Goal: Information Seeking & Learning: Learn about a topic

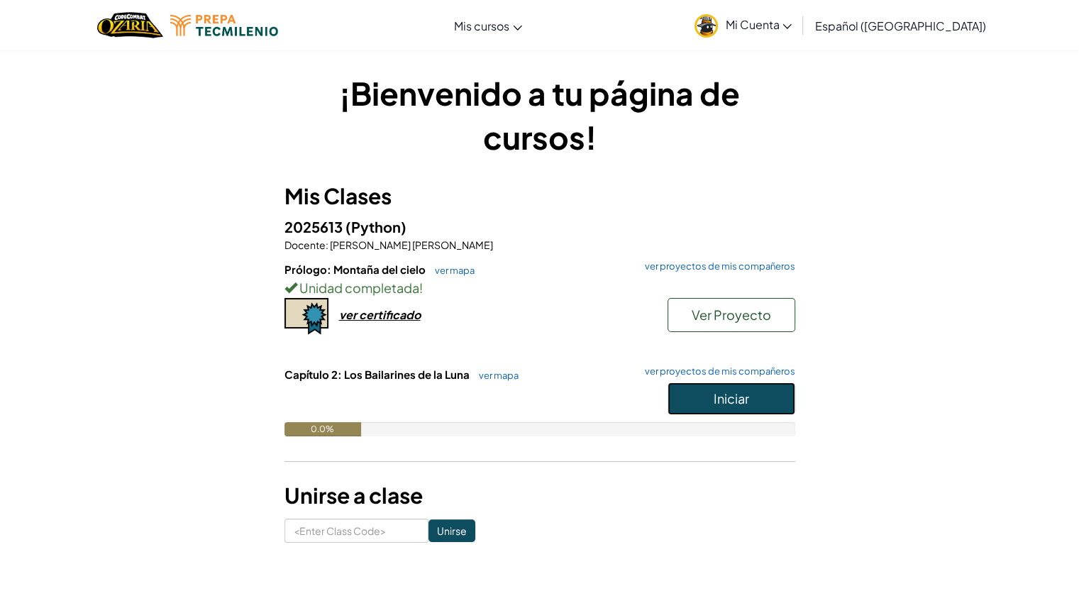
click at [733, 385] on button "Iniciar" at bounding box center [731, 398] width 128 height 33
click at [723, 403] on span "Iniciar" at bounding box center [730, 398] width 35 height 16
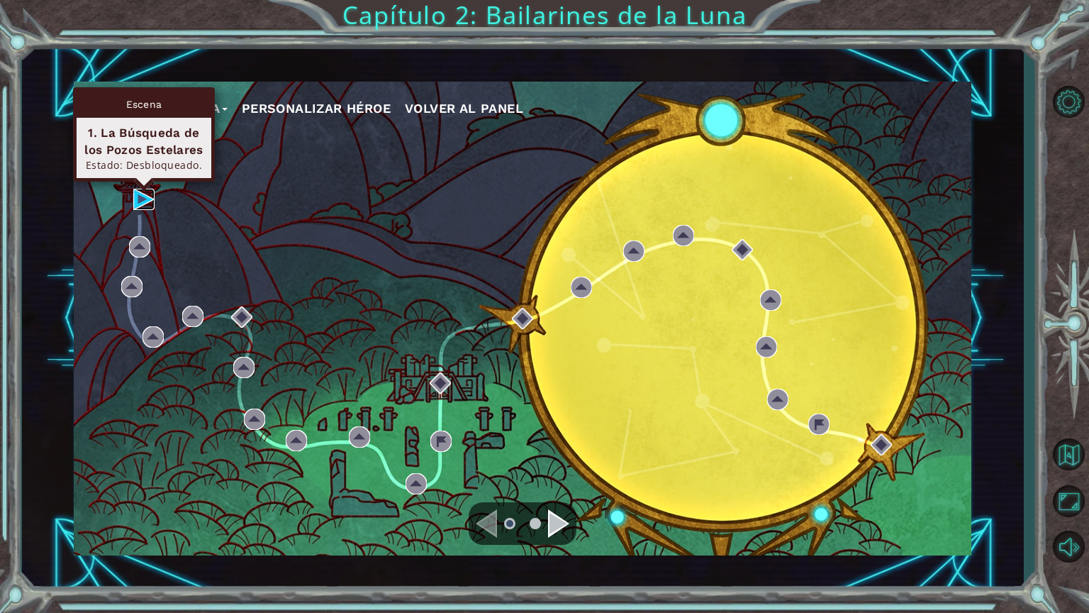
click at [147, 198] on img at bounding box center [143, 199] width 21 height 21
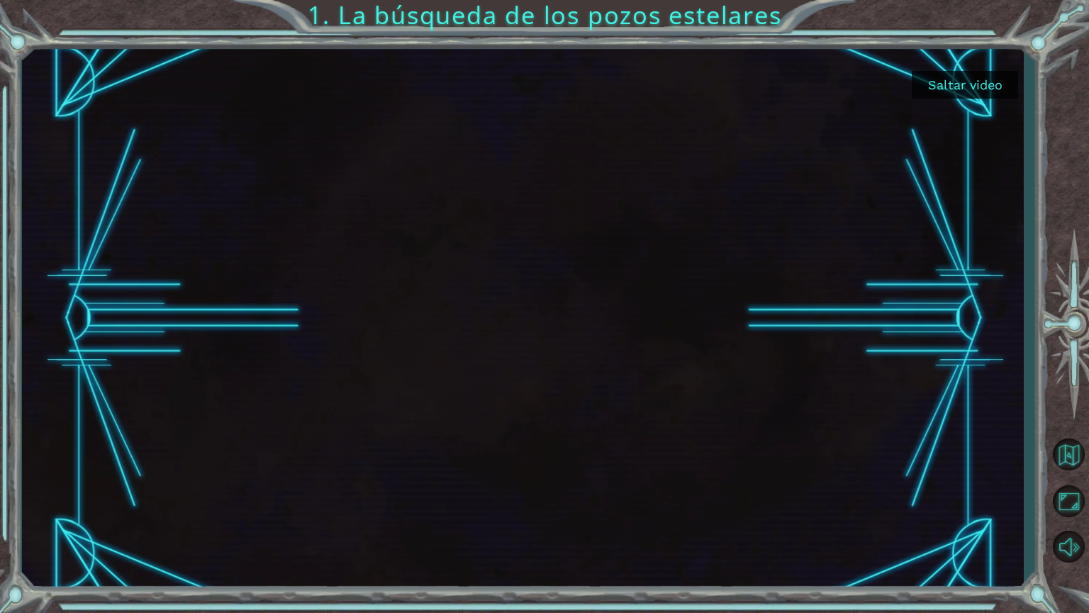
click at [959, 76] on button "Saltar video" at bounding box center [965, 85] width 106 height 28
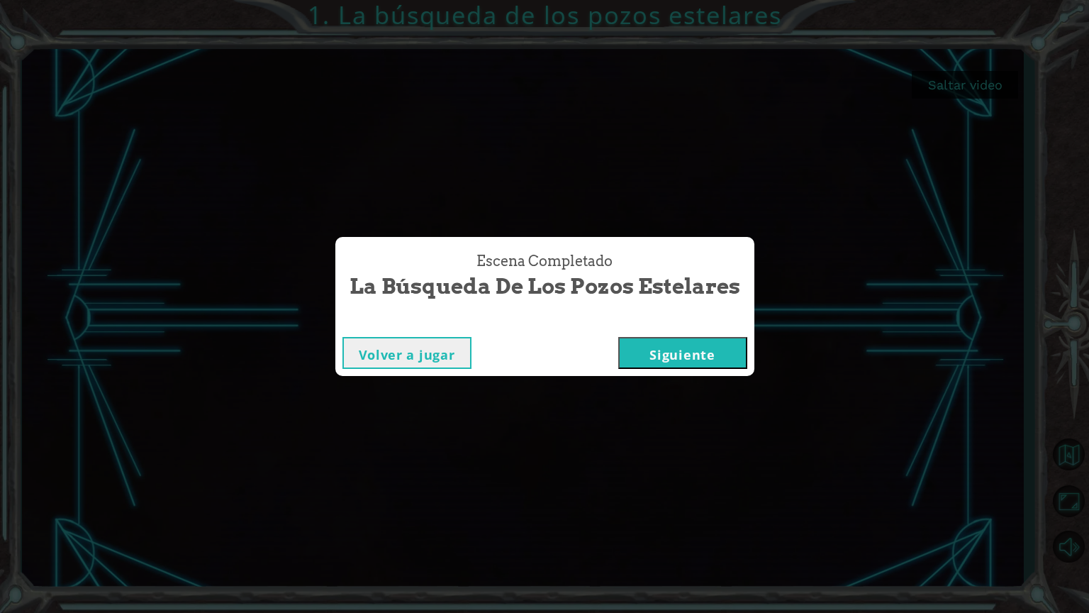
click at [719, 344] on button "Siguiente" at bounding box center [682, 353] width 129 height 32
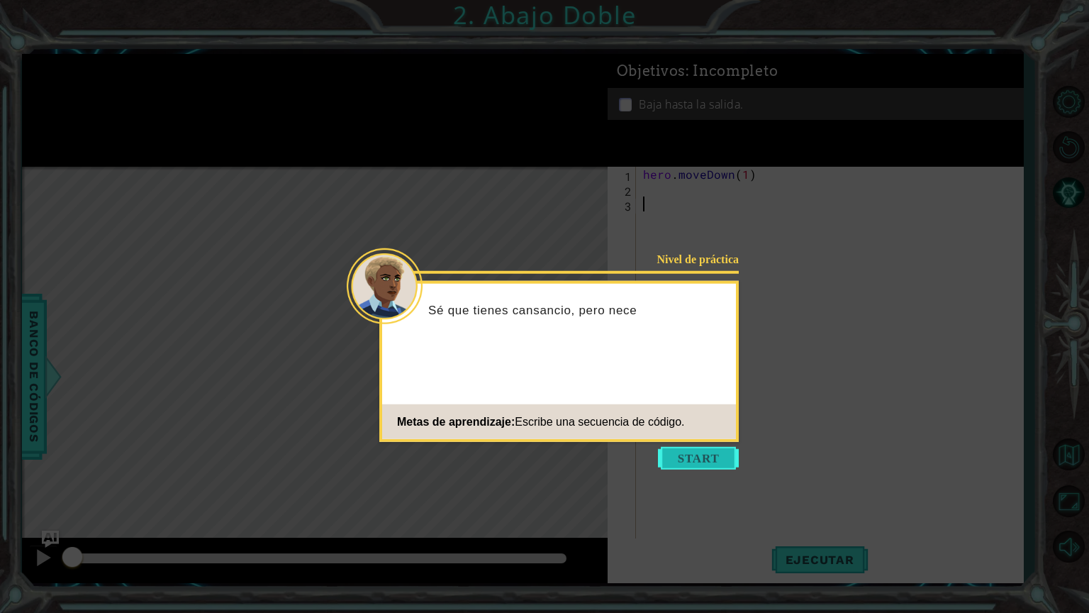
click at [726, 451] on button "Start" at bounding box center [698, 458] width 81 height 23
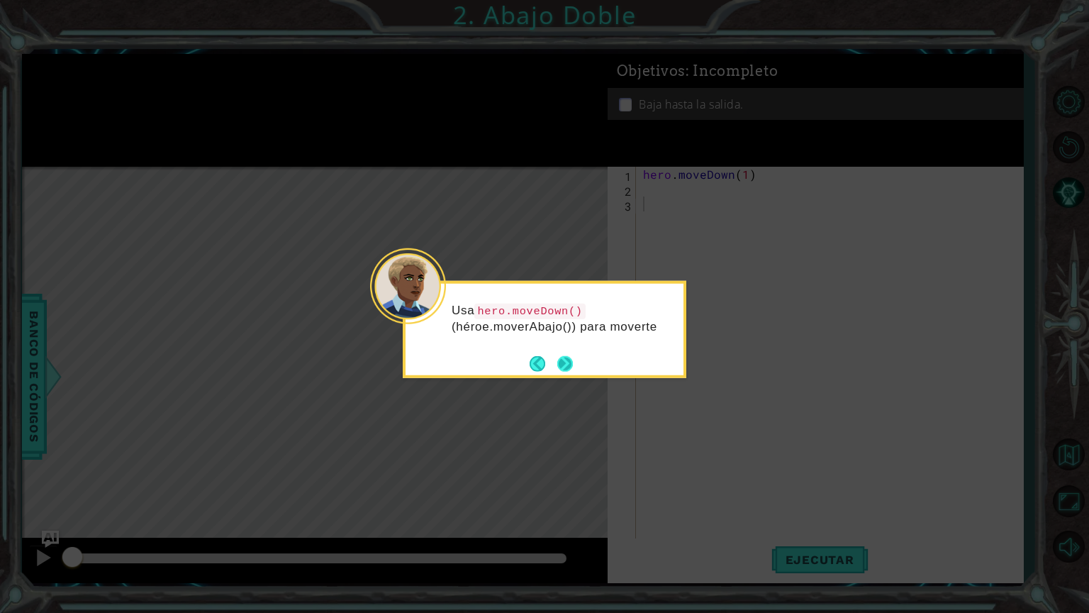
click at [562, 362] on button "Next" at bounding box center [565, 363] width 16 height 16
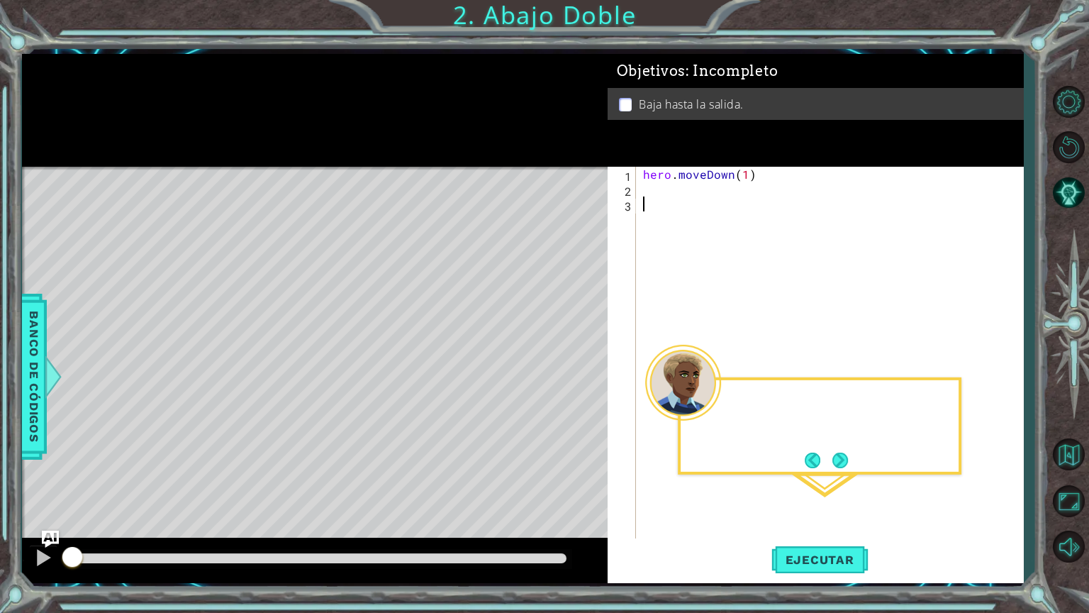
click at [562, 362] on div "Level Map" at bounding box center [349, 376] width 655 height 418
click at [846, 463] on button "Next" at bounding box center [841, 460] width 16 height 16
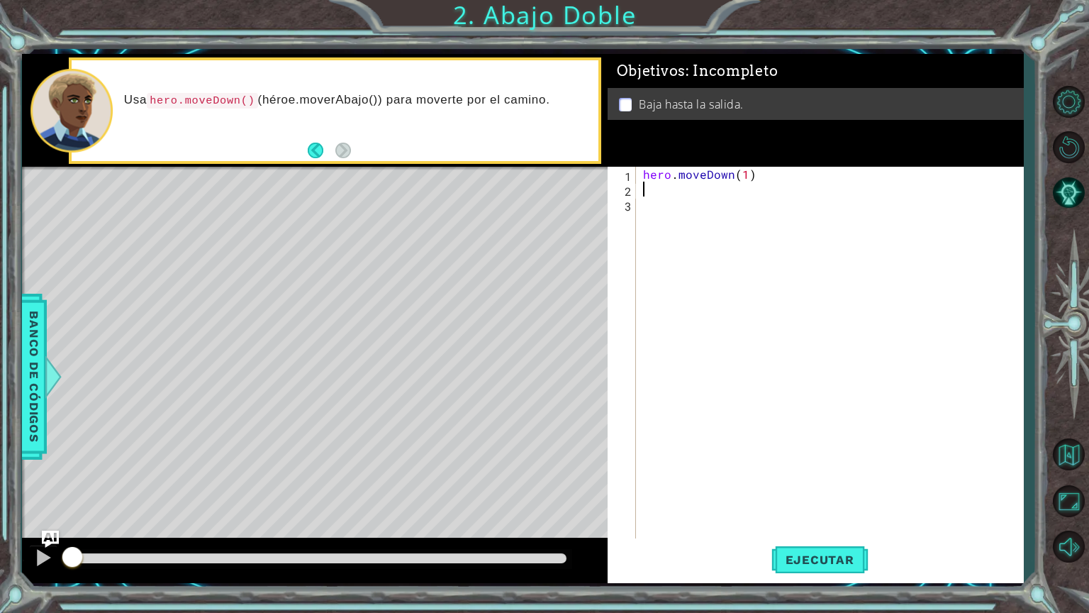
click at [645, 191] on div "hero . moveDown ( 1 )" at bounding box center [833, 368] width 387 height 402
click at [743, 170] on div "hero . moveDown ( 1 )" at bounding box center [833, 368] width 387 height 402
type textarea "hero.moveDown(1)"
